Goal: Communication & Community: Answer question/provide support

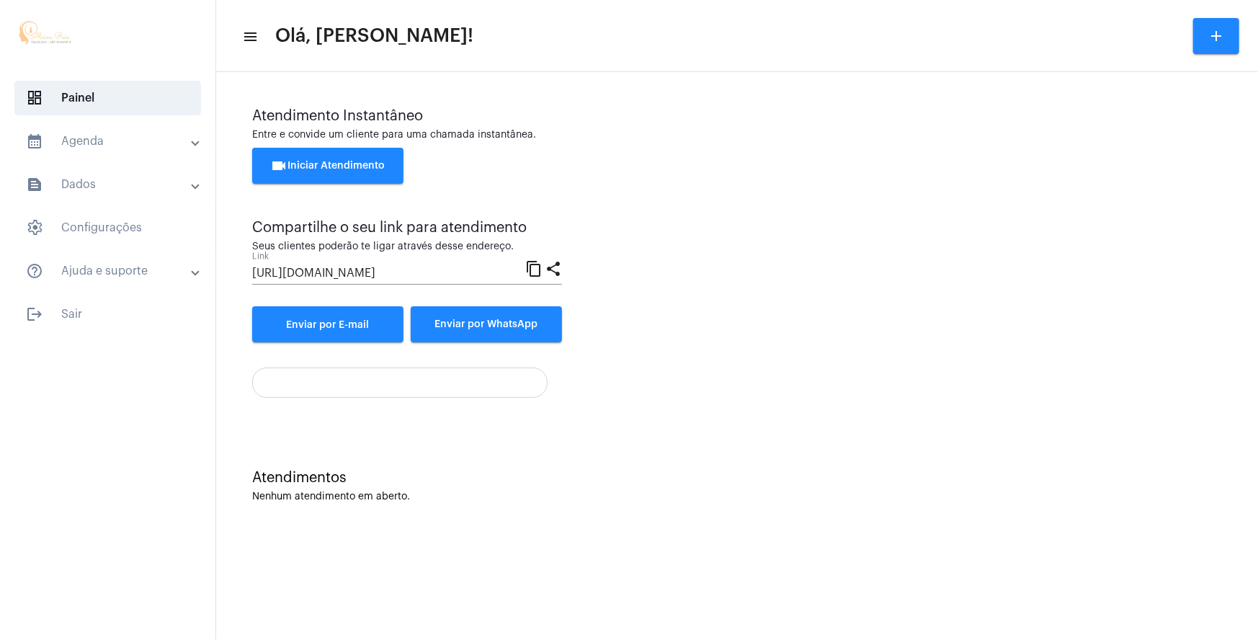
click at [381, 155] on button "videocam Iniciar Atendimento" at bounding box center [327, 166] width 151 height 36
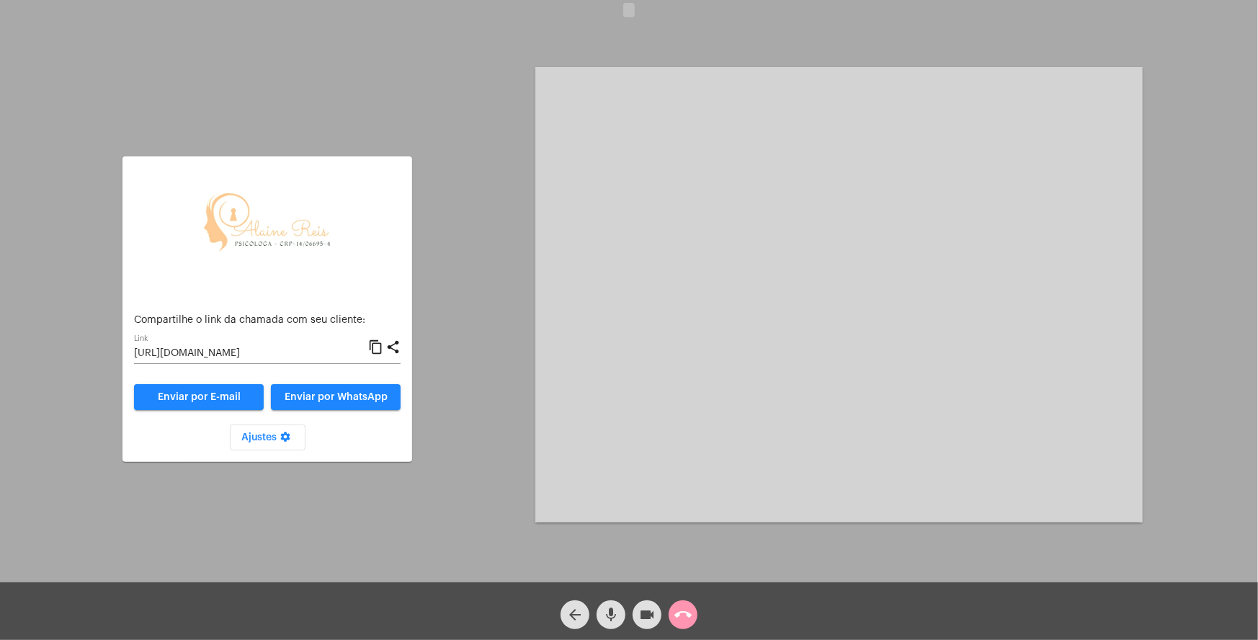
click at [286, 434] on mat-icon "settings" at bounding box center [285, 439] width 17 height 17
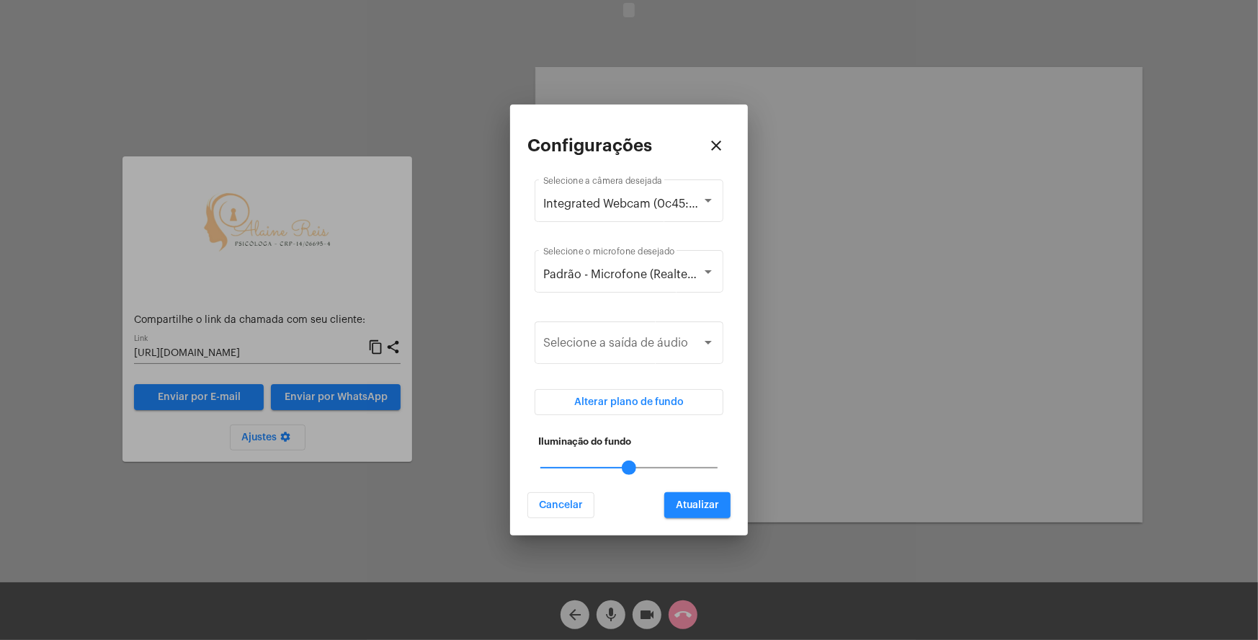
drag, startPoint x: 628, startPoint y: 468, endPoint x: 644, endPoint y: 470, distance: 16.0
click at [644, 470] on mat-slider "50" at bounding box center [629, 467] width 189 height 35
drag, startPoint x: 632, startPoint y: 471, endPoint x: 651, endPoint y: 472, distance: 18.8
click at [651, 472] on mat-slider "50" at bounding box center [629, 467] width 189 height 35
click at [653, 467] on div at bounding box center [629, 467] width 177 height 1
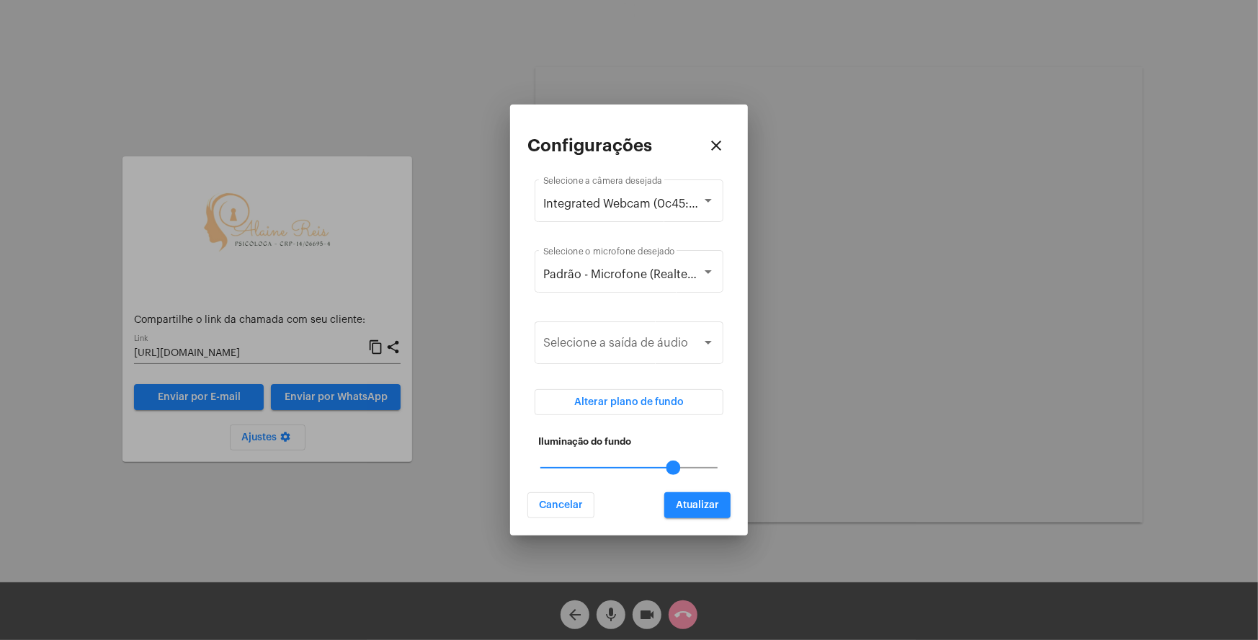
click at [671, 468] on div at bounding box center [674, 468] width 14 height 14
click at [698, 497] on button "Atualizar" at bounding box center [698, 505] width 66 height 26
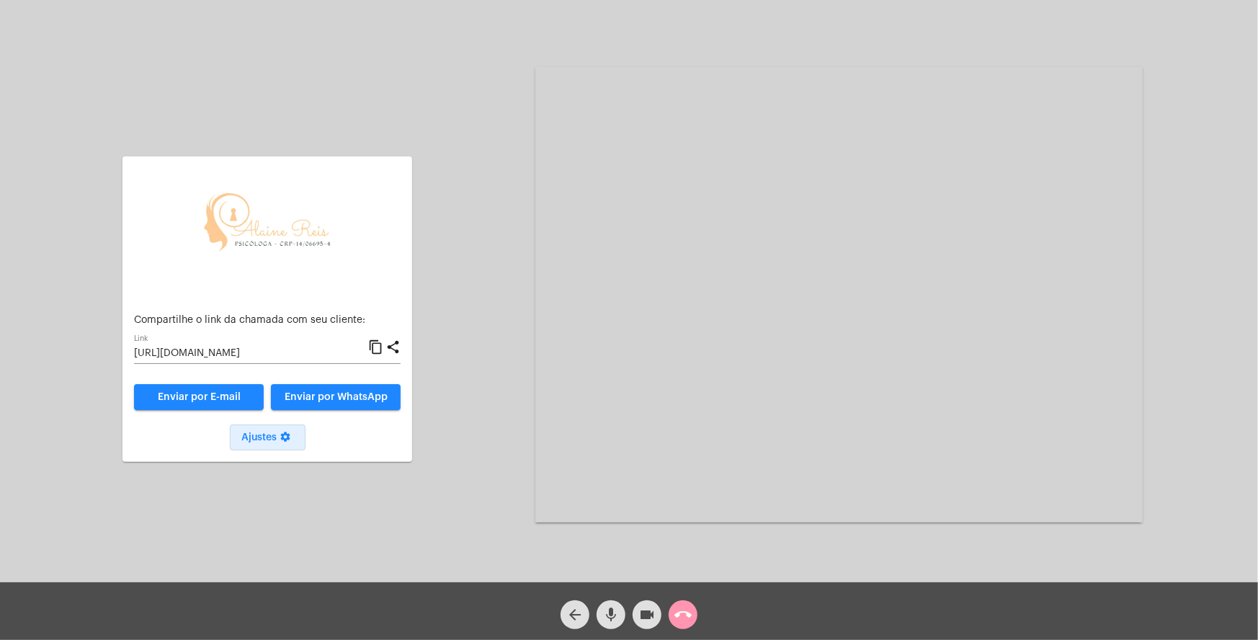
click at [680, 615] on mat-icon "call_end" at bounding box center [683, 614] width 17 height 17
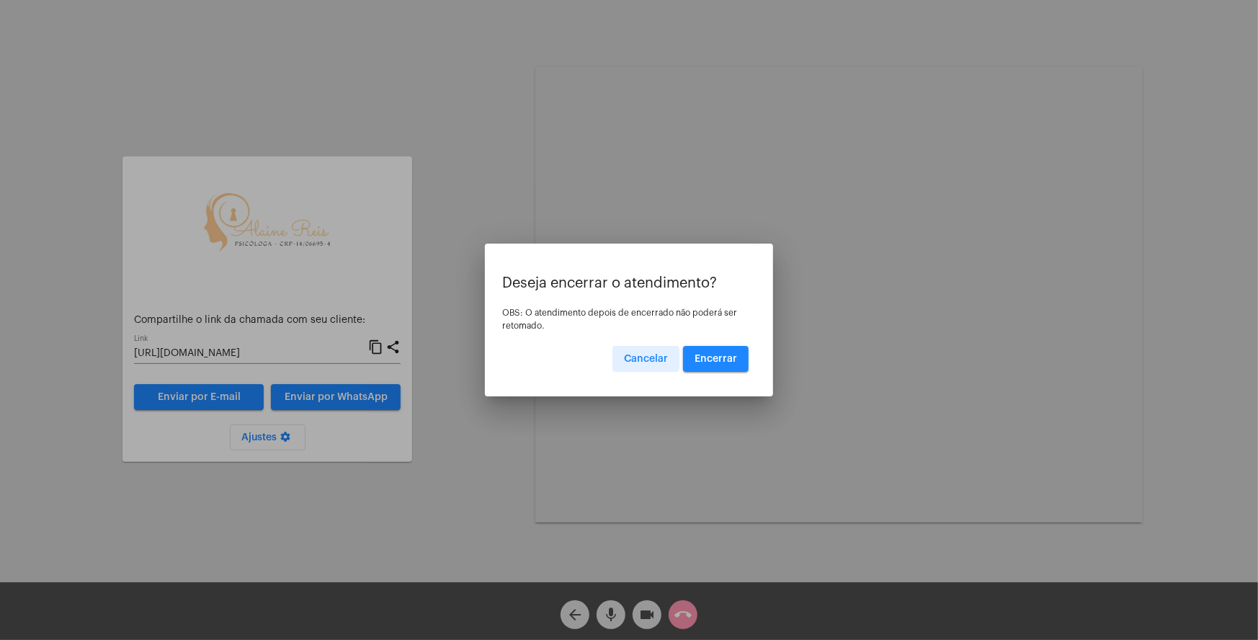
click at [714, 354] on span "Encerrar" at bounding box center [716, 359] width 43 height 10
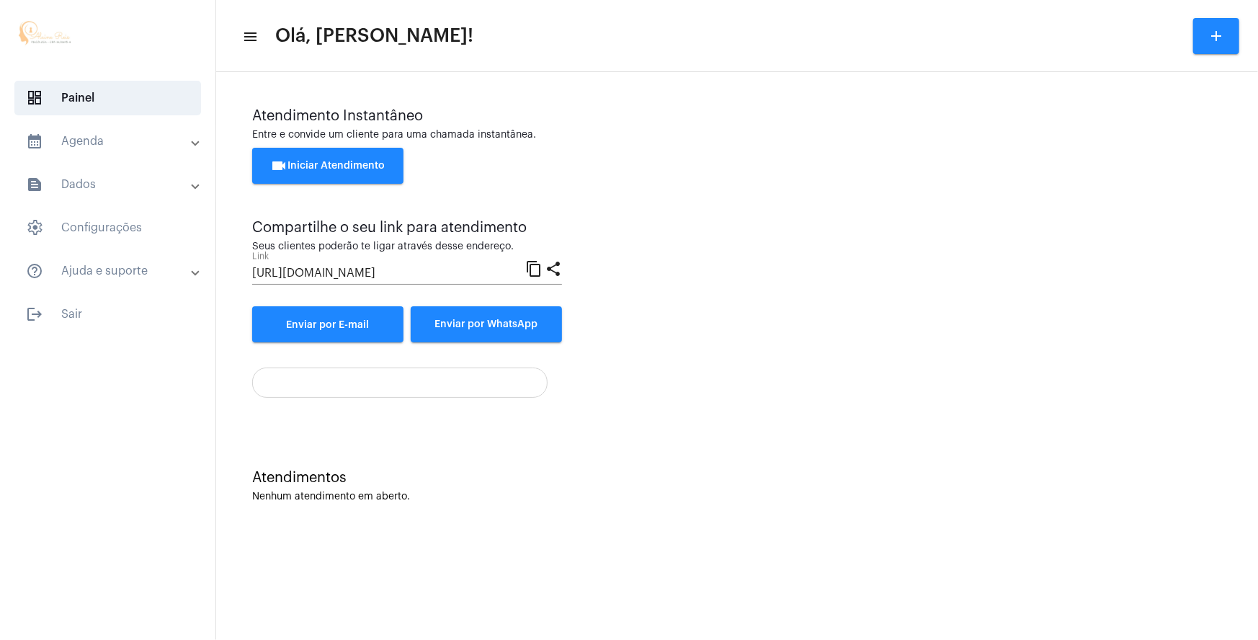
click at [851, 557] on mat-sidenav-content "menu Olá, Alaine! add Atendimento Instantâneo Entre e convide um cliente para u…" at bounding box center [737, 320] width 1042 height 640
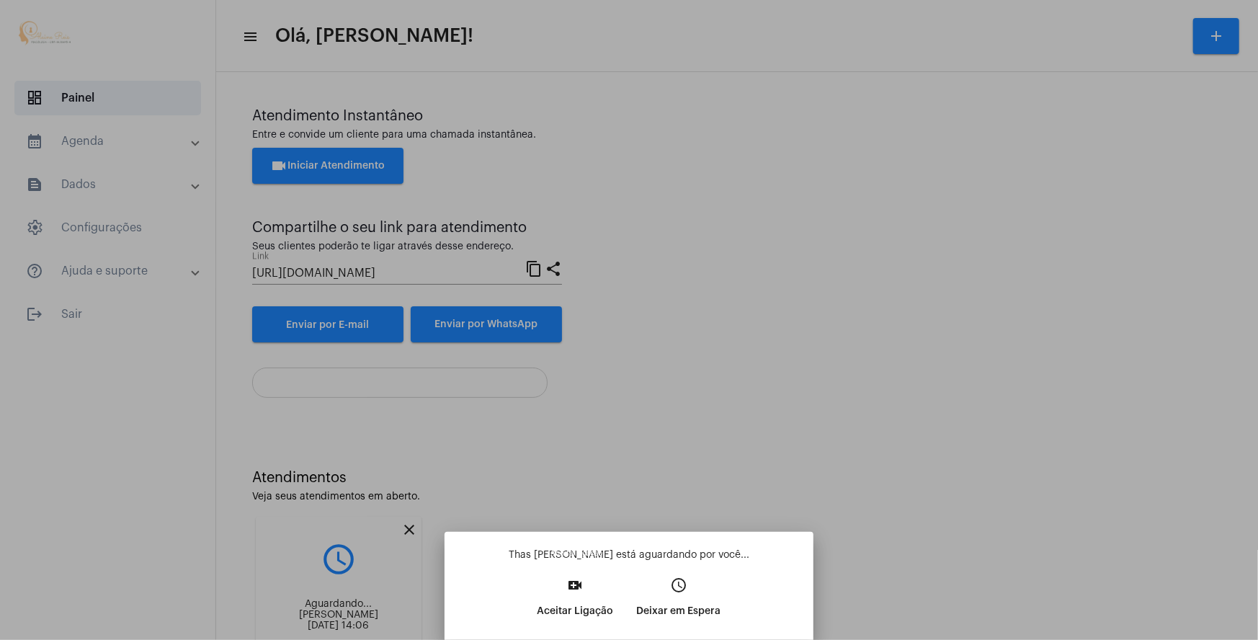
click at [572, 592] on mat-icon "video_call" at bounding box center [575, 585] width 17 height 17
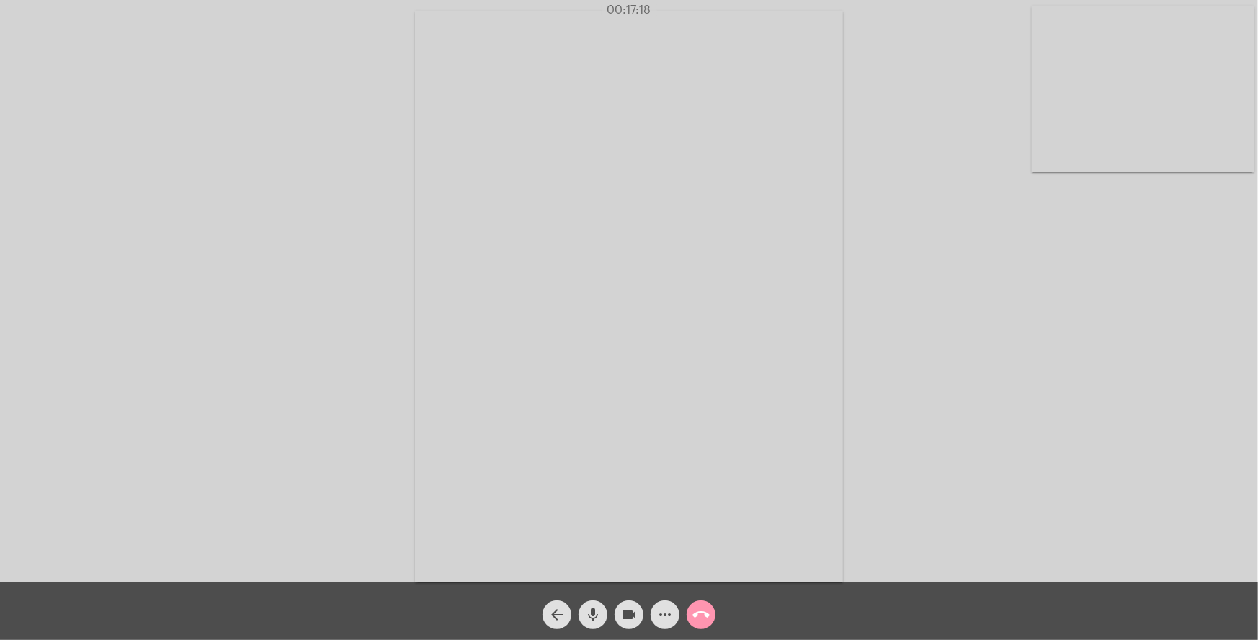
click at [662, 618] on mat-icon "more_horiz" at bounding box center [665, 614] width 17 height 17
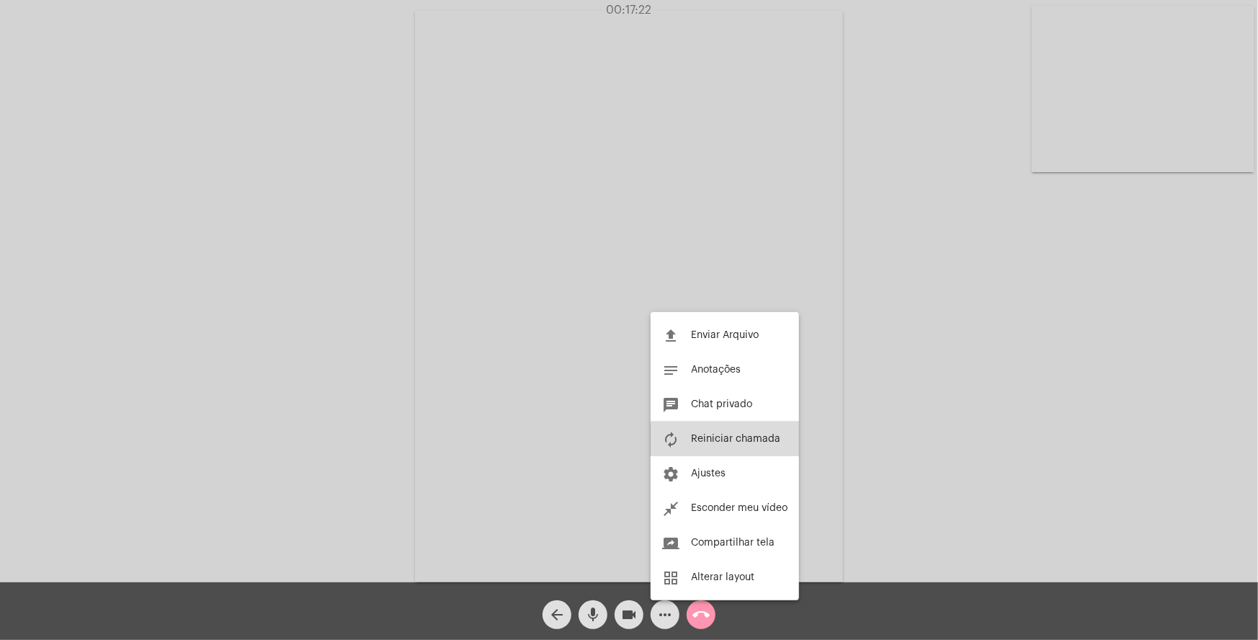
click at [752, 443] on span "Reiniciar chamada" at bounding box center [735, 439] width 89 height 10
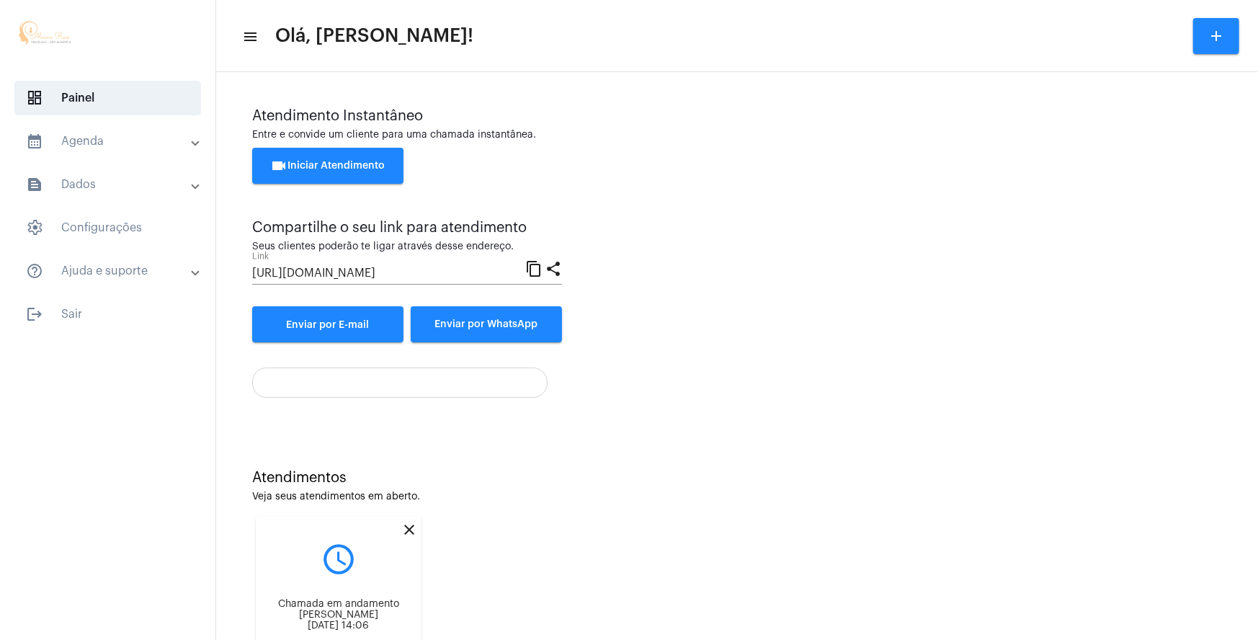
click at [339, 418] on div "Atendimento Instantâneo Entre e convide um cliente para uma chamada instantânea…" at bounding box center [737, 252] width 1028 height 347
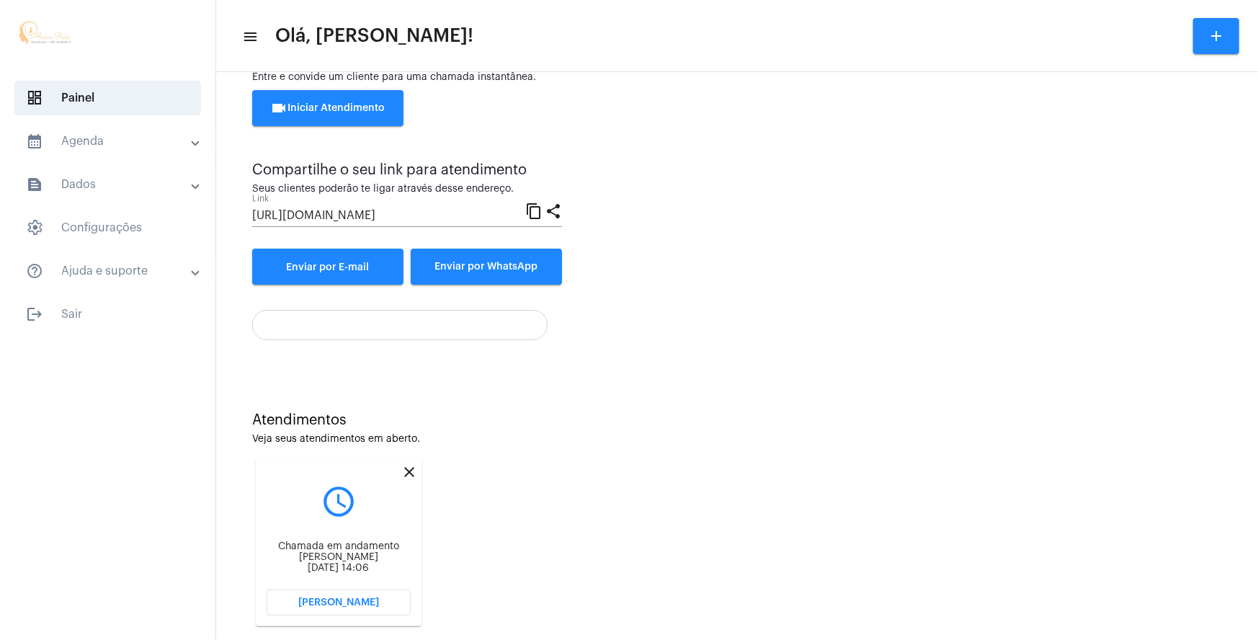
scroll to position [86, 0]
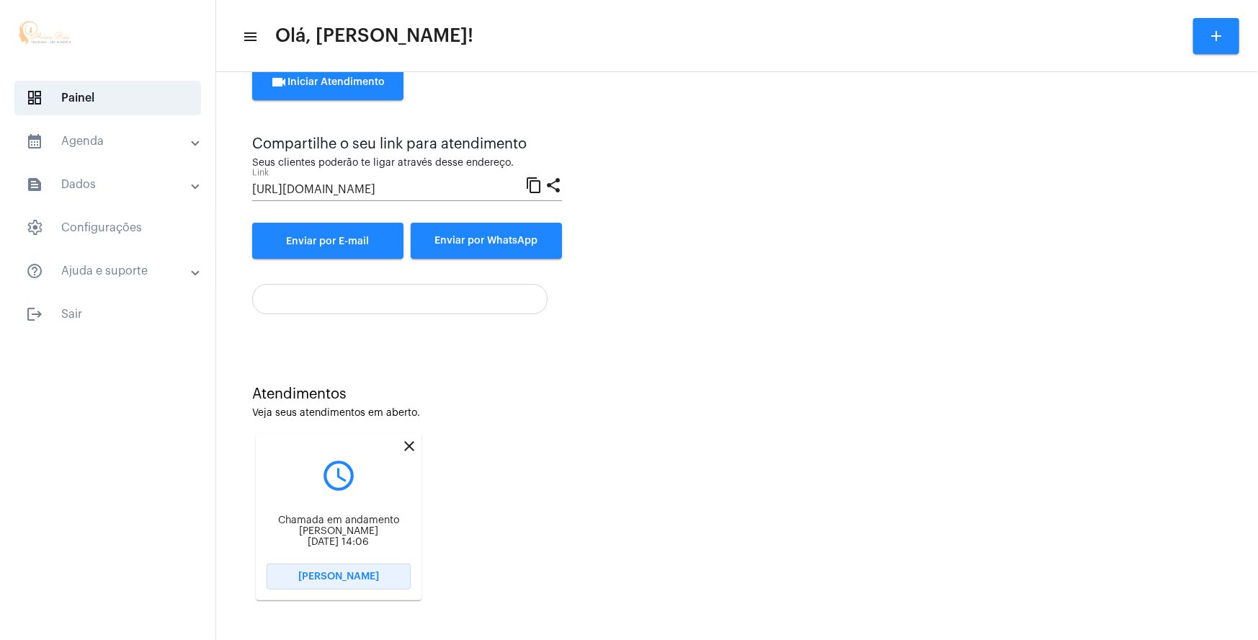
click at [360, 572] on span "[PERSON_NAME]" at bounding box center [338, 577] width 81 height 10
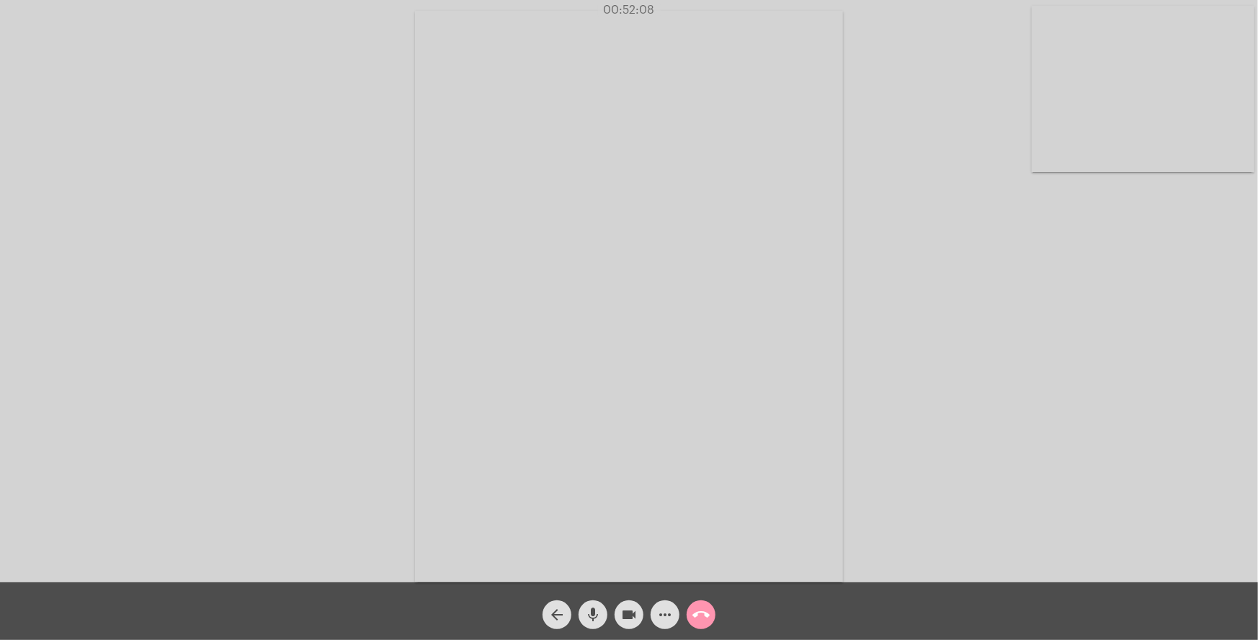
click at [901, 602] on div "arrow_back mic videocam more_horiz call_end" at bounding box center [629, 611] width 1258 height 58
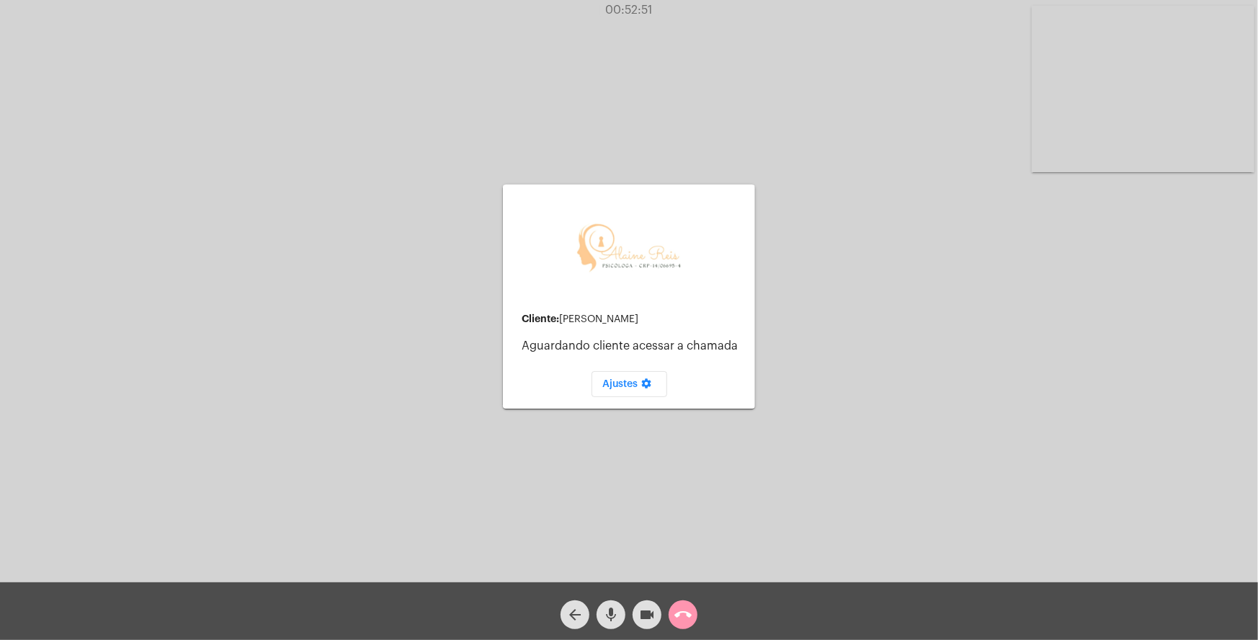
click at [707, 615] on div "arrow_back mic videocam call_end" at bounding box center [629, 611] width 1258 height 58
click at [684, 618] on mat-icon "call_end" at bounding box center [683, 614] width 17 height 17
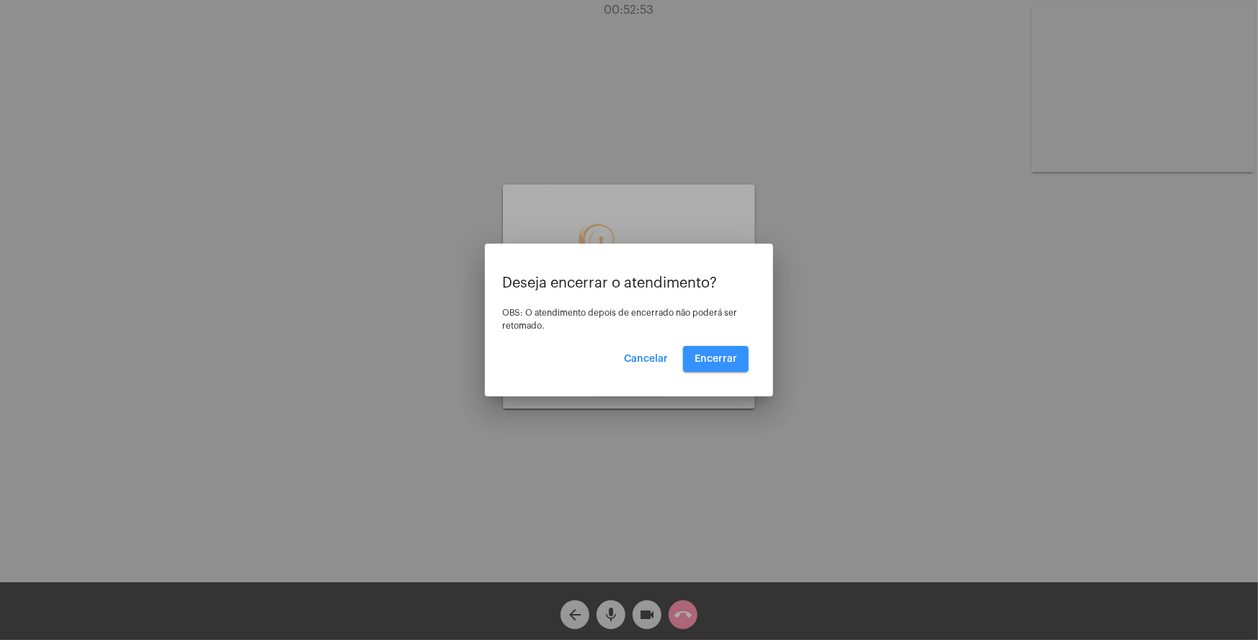
click at [712, 356] on span "Encerrar" at bounding box center [716, 359] width 43 height 10
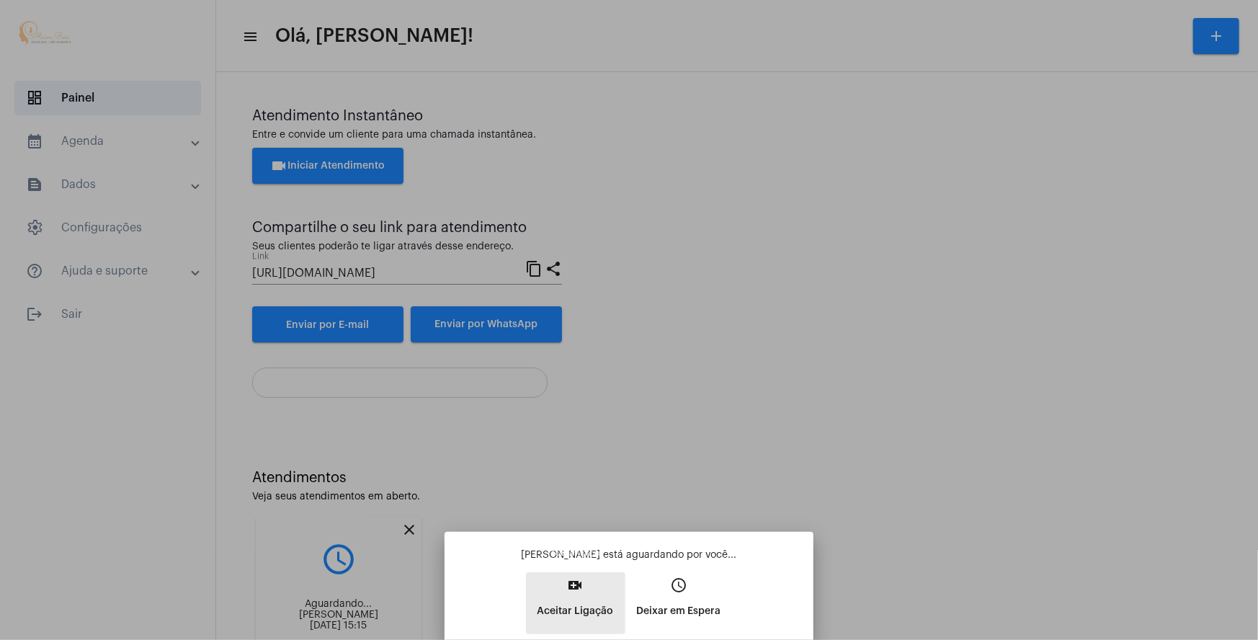
drag, startPoint x: 579, startPoint y: 599, endPoint x: 573, endPoint y: 567, distance: 32.2
click at [577, 583] on span "video_call Aceitar Ligação" at bounding box center [576, 602] width 76 height 44
